Goal: Transaction & Acquisition: Purchase product/service

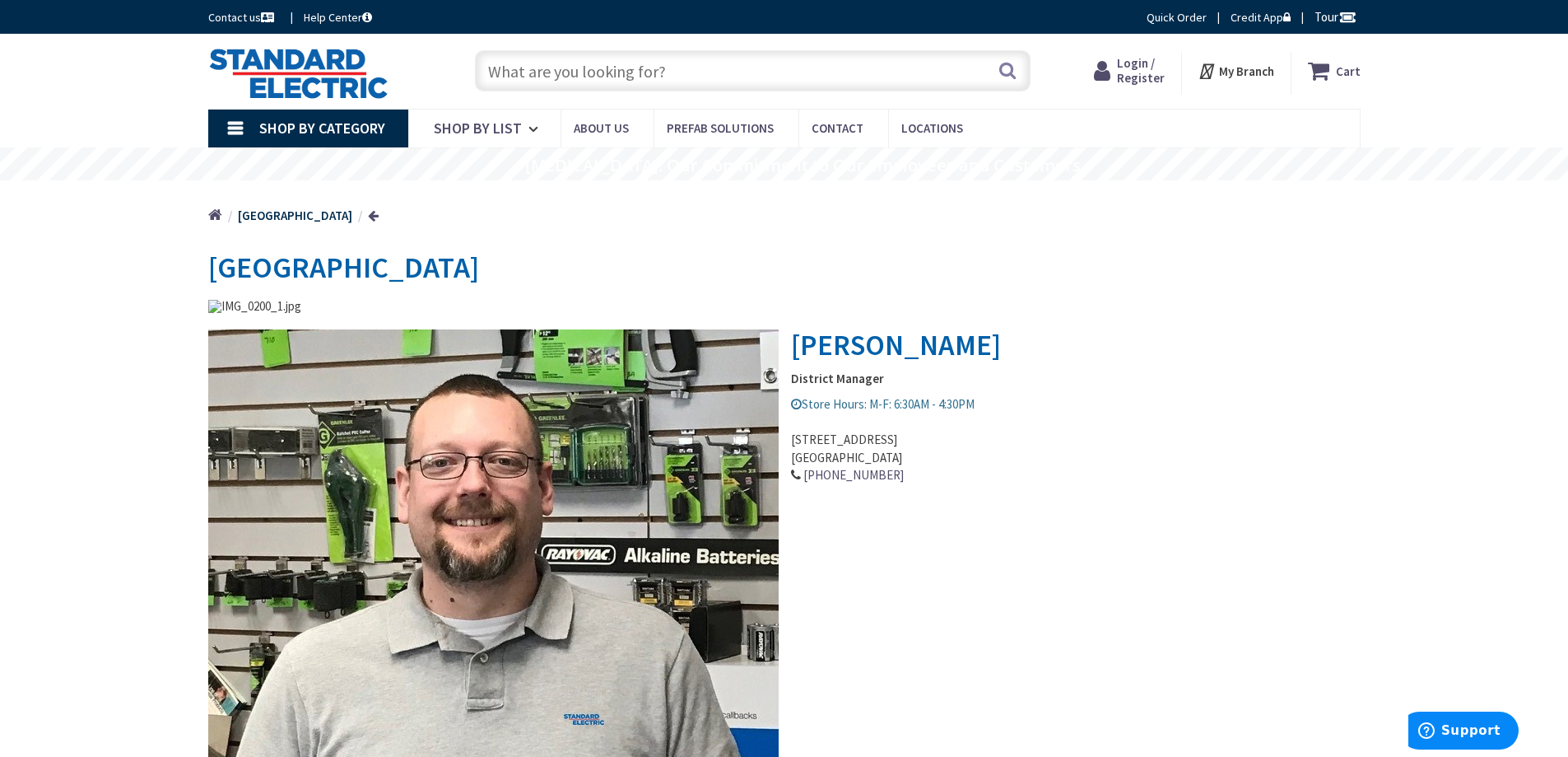
click at [1136, 66] on span "Login / Register" at bounding box center [1141, 70] width 48 height 30
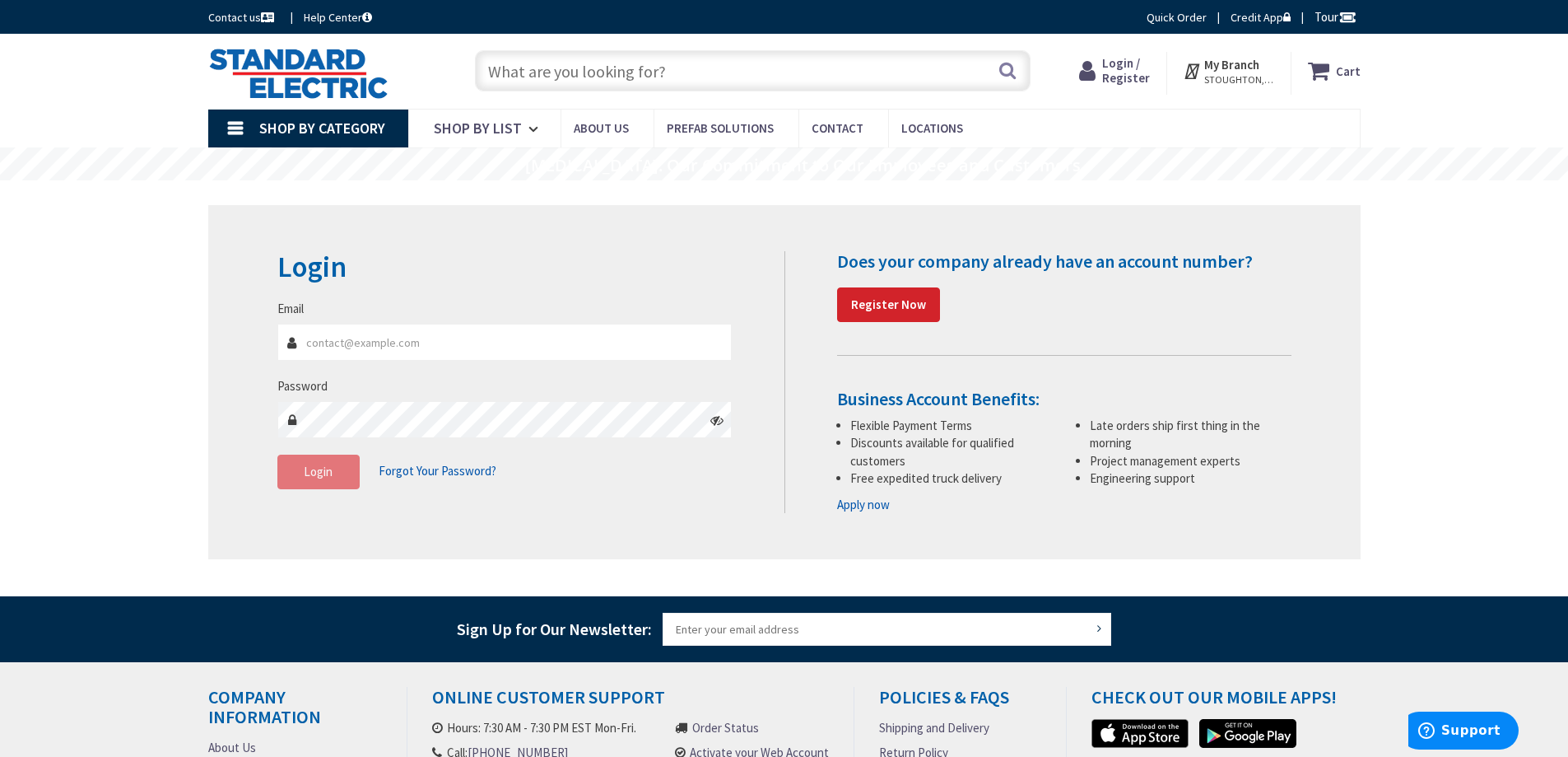
type input "[PERSON_NAME][EMAIL_ADDRESS][DOMAIN_NAME]"
click at [335, 473] on button "Login" at bounding box center [319, 472] width 83 height 35
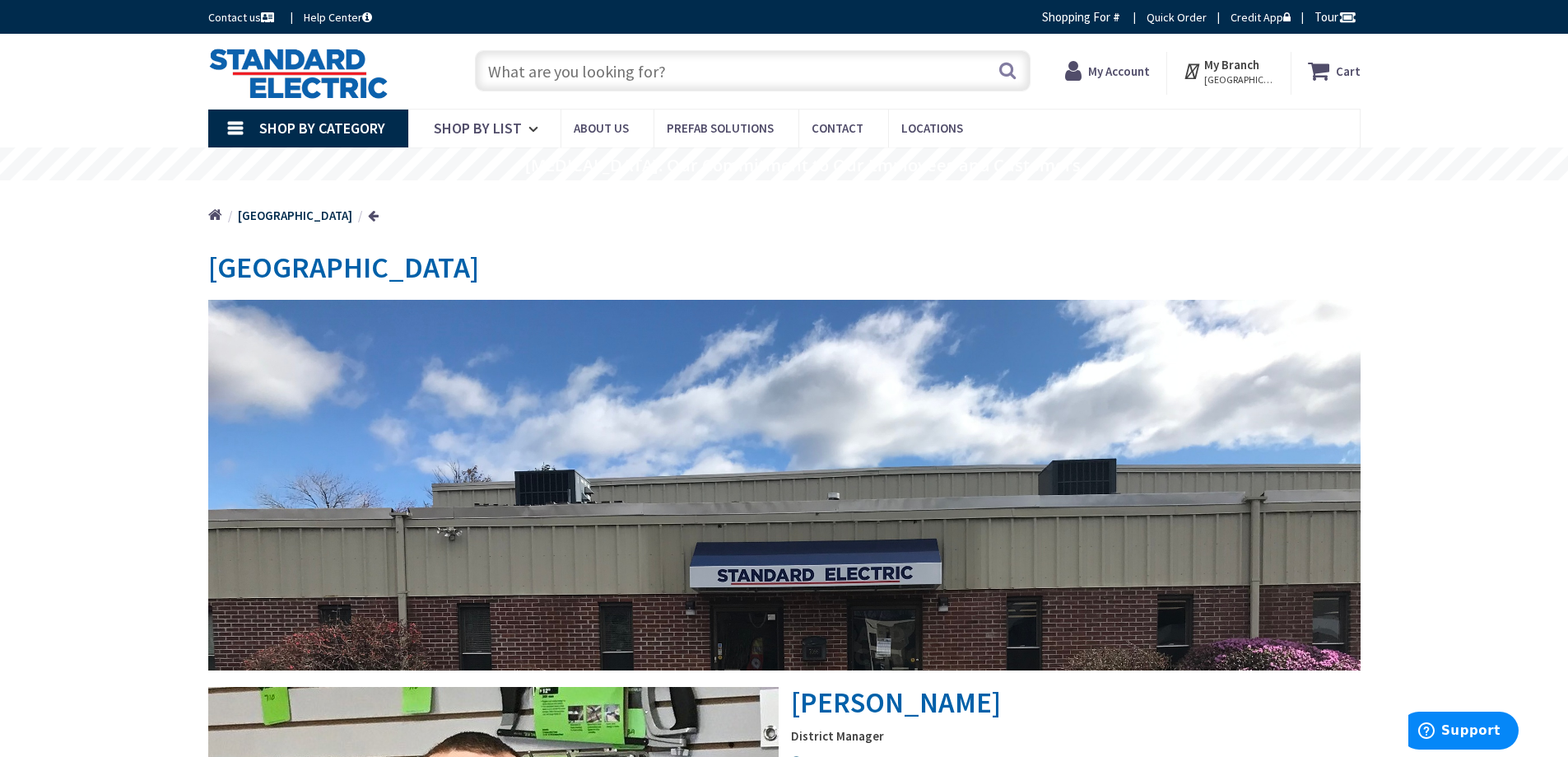
click at [667, 71] on input "text" at bounding box center [753, 71] width 556 height 41
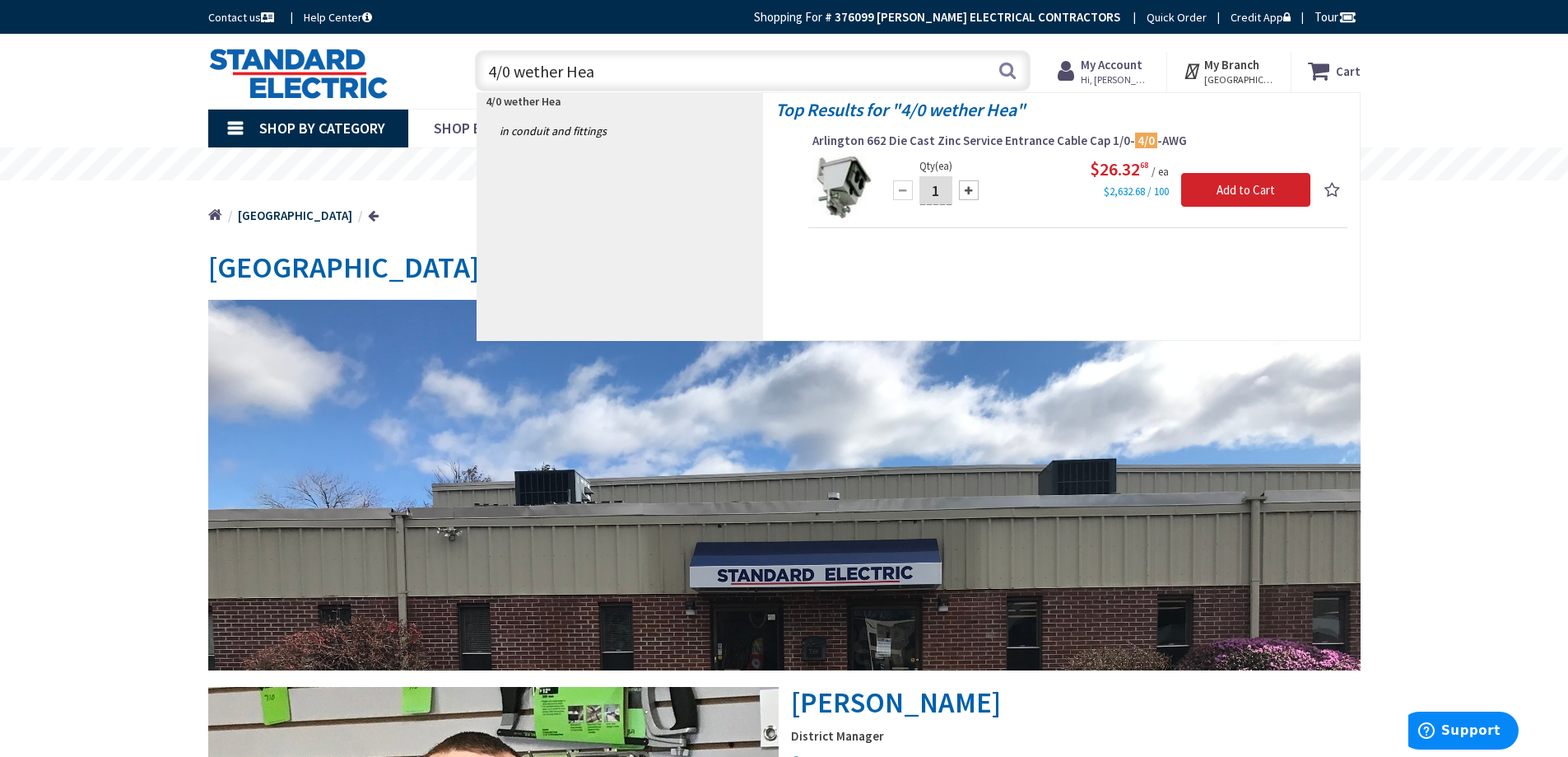
type input "4/0 wether Head"
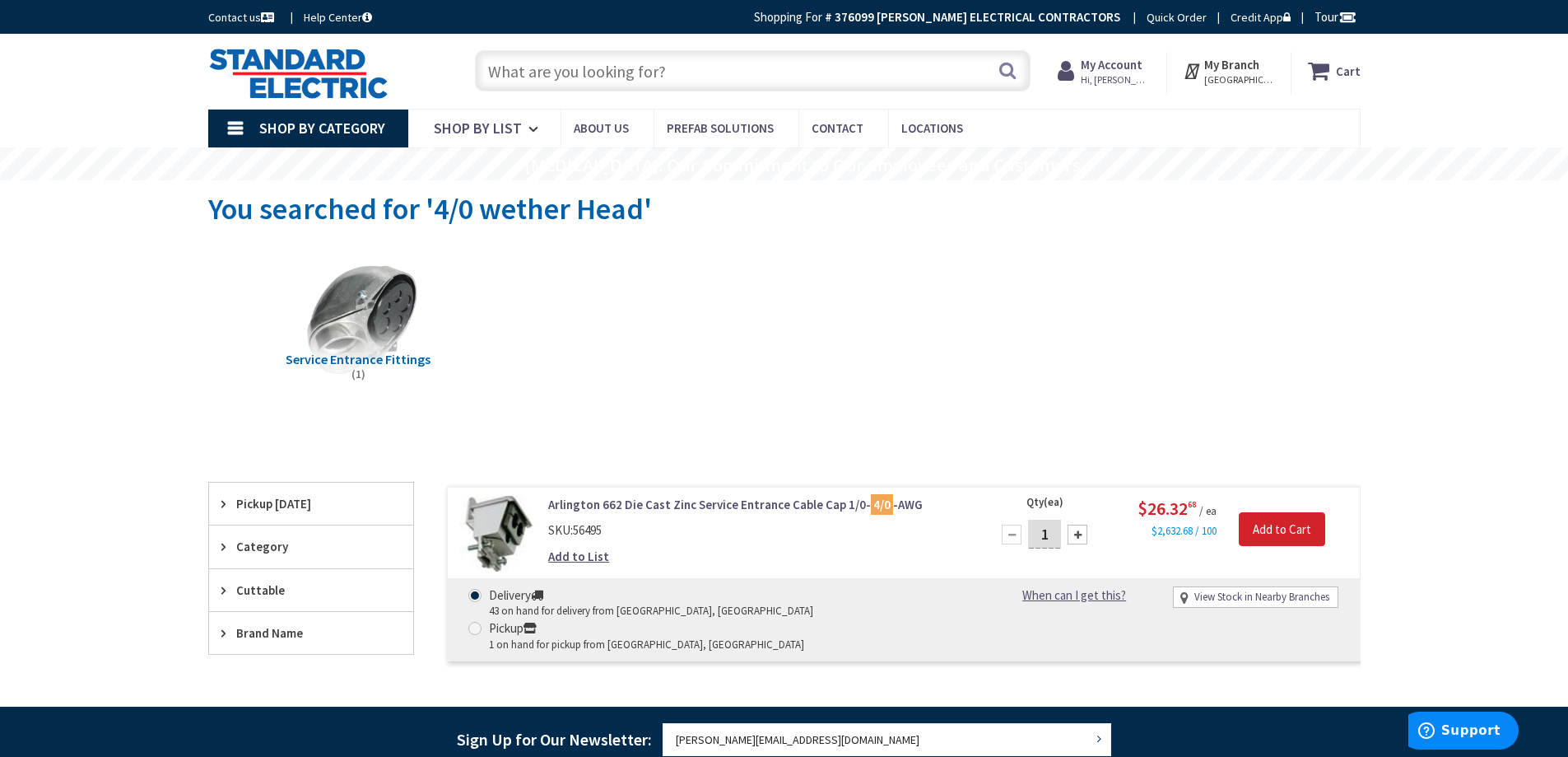
click at [650, 68] on input "text" at bounding box center [753, 71] width 556 height 41
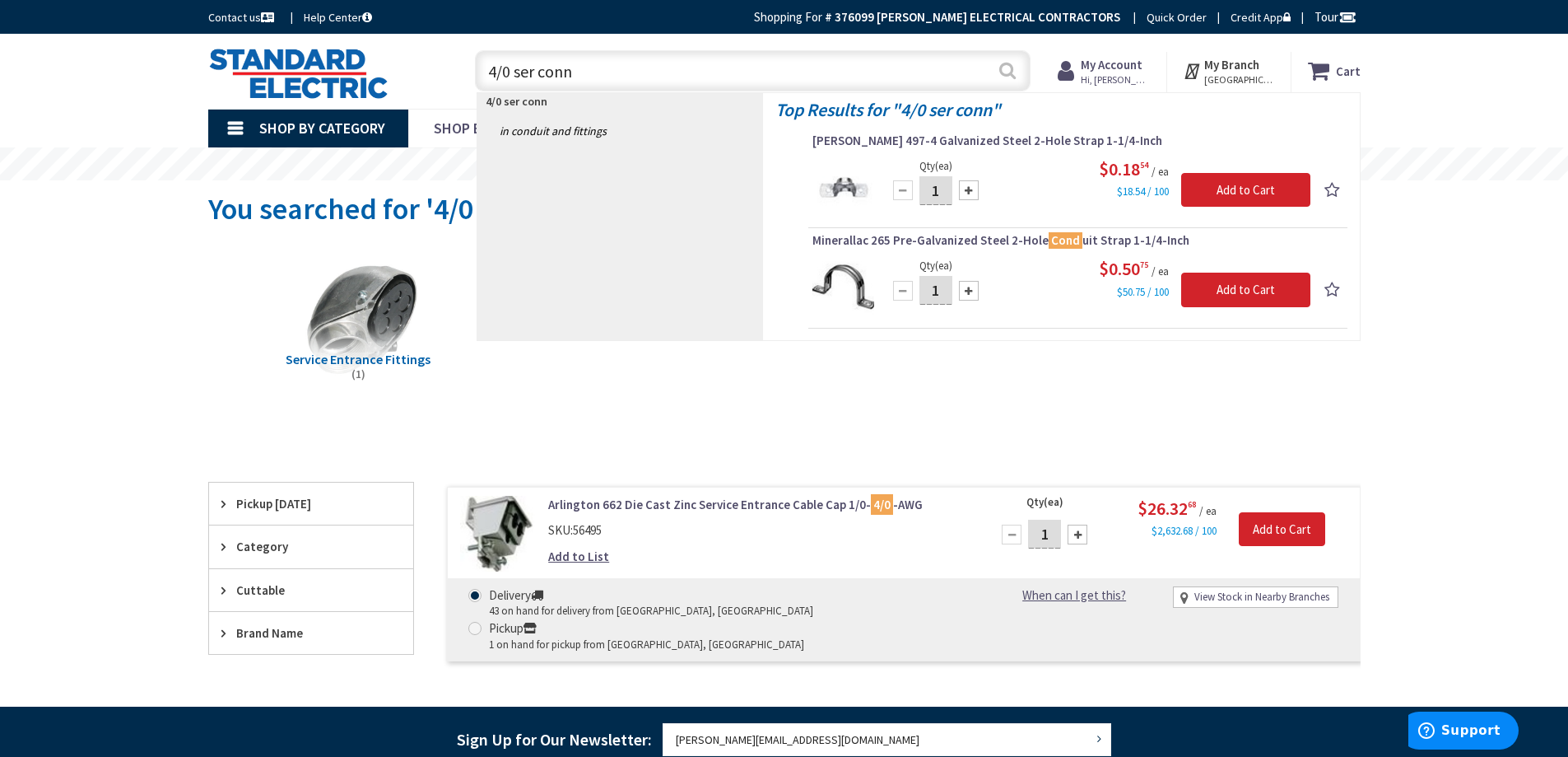
type input "4/0 ser conn"
click at [1004, 69] on button "Search" at bounding box center [1008, 71] width 22 height 37
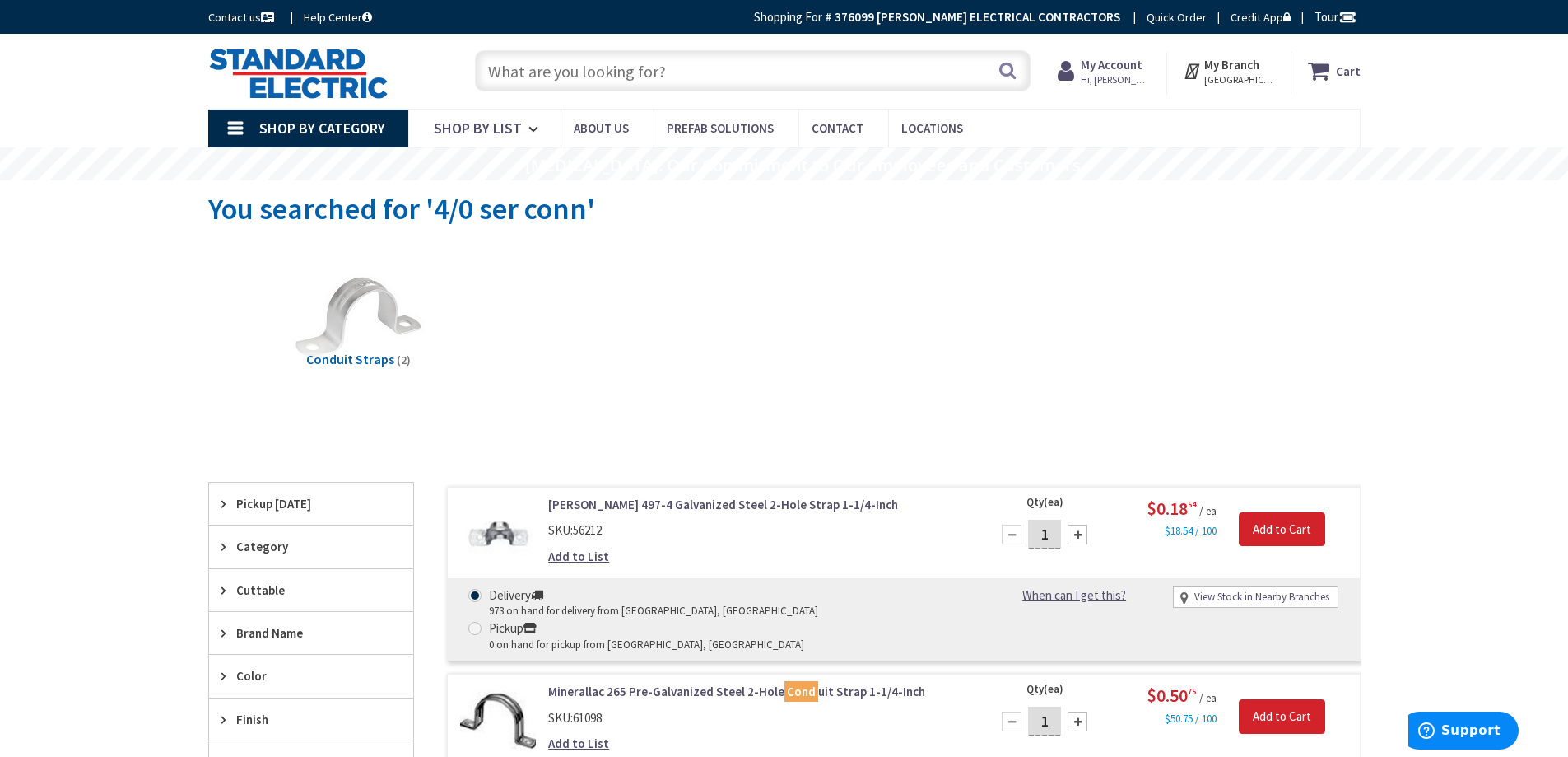
click at [700, 73] on input "text" at bounding box center [753, 71] width 556 height 41
